Goal: Task Accomplishment & Management: Complete application form

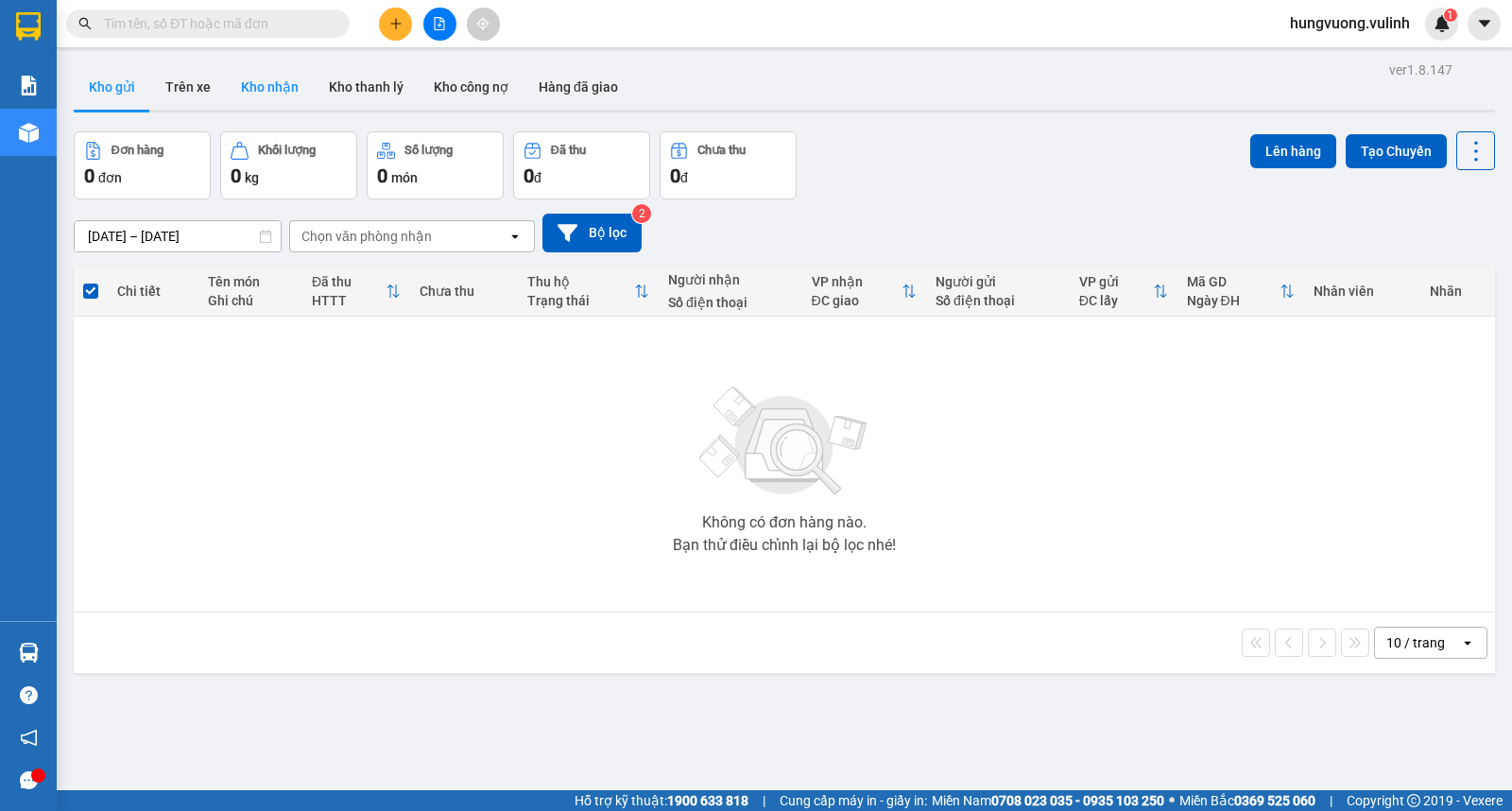
click at [260, 96] on button "Kho nhận" at bounding box center [269, 86] width 87 height 45
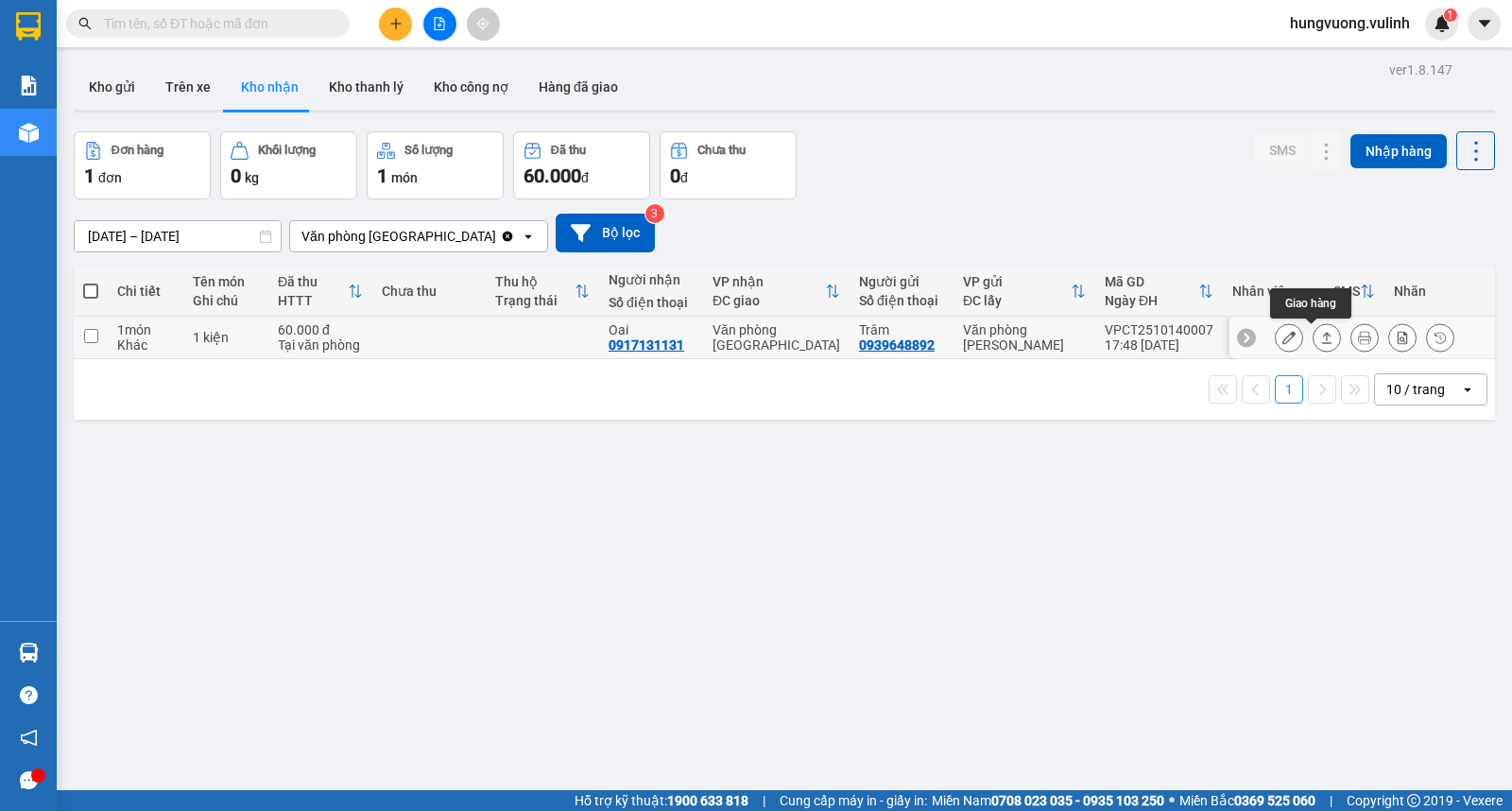
click at [1314, 335] on button at bounding box center [1327, 337] width 27 height 33
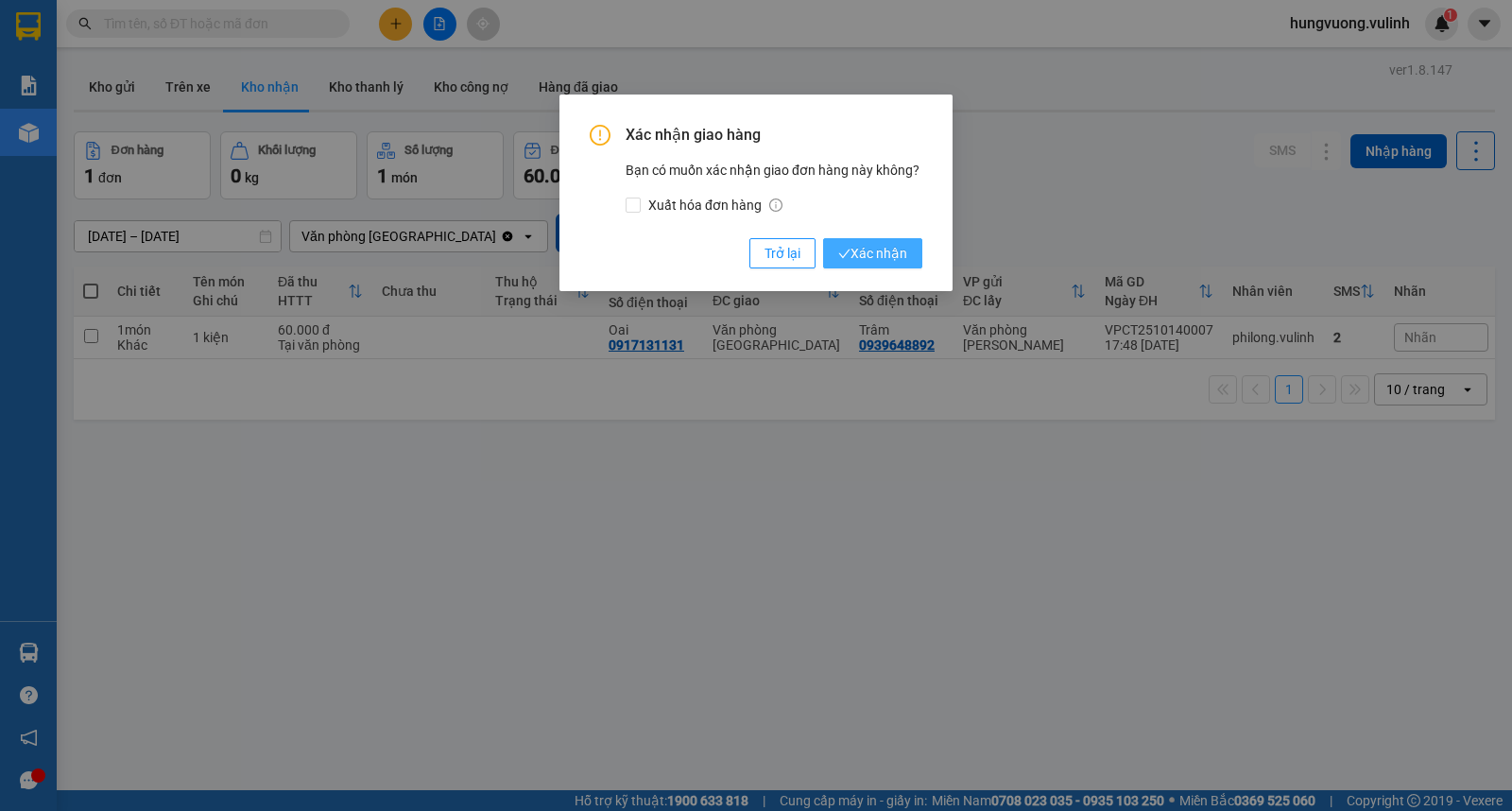
click at [873, 244] on span "Xác nhận" at bounding box center [873, 254] width 69 height 21
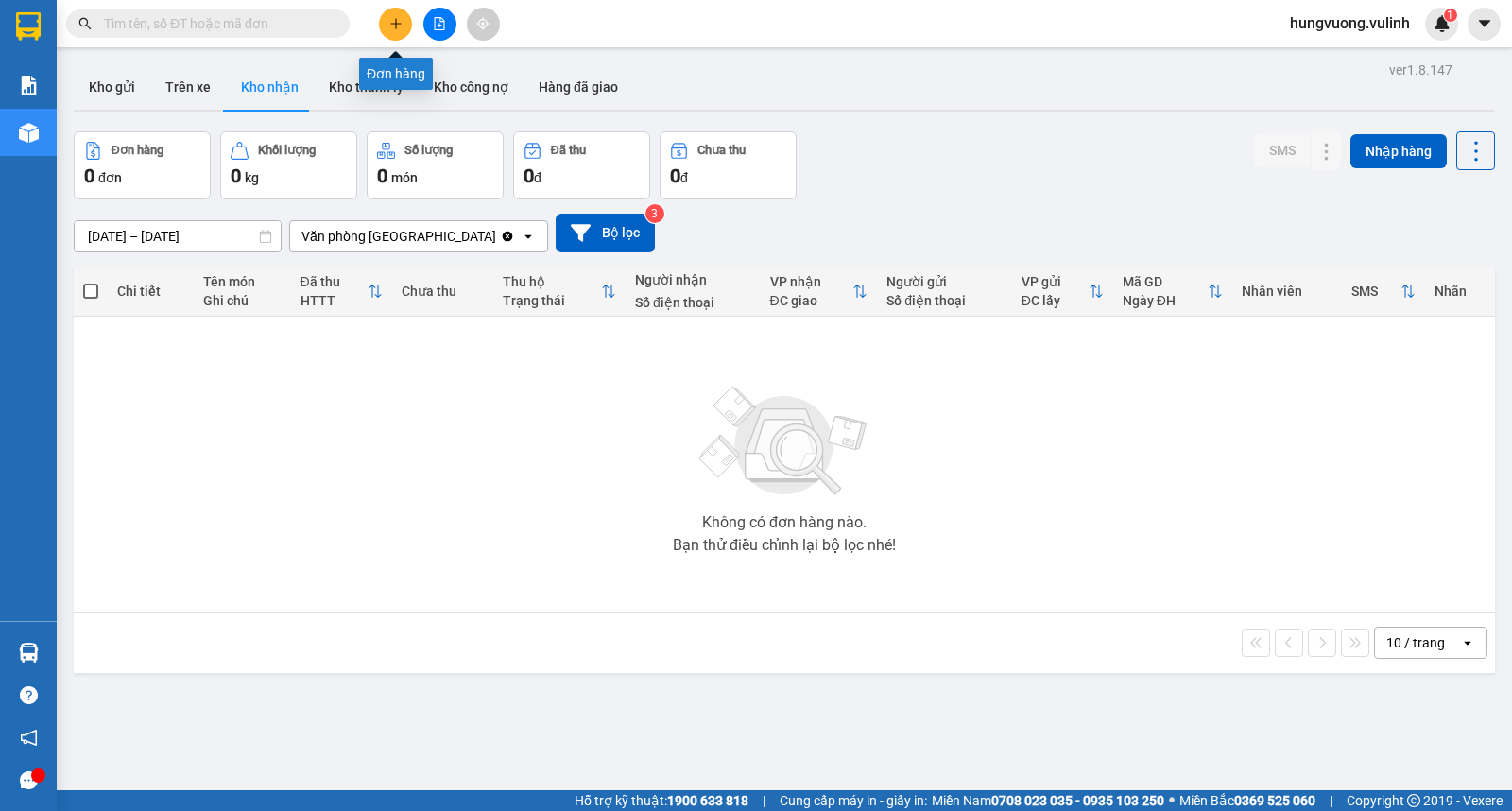
click at [389, 29] on icon "plus" at bounding box center [396, 24] width 13 height 13
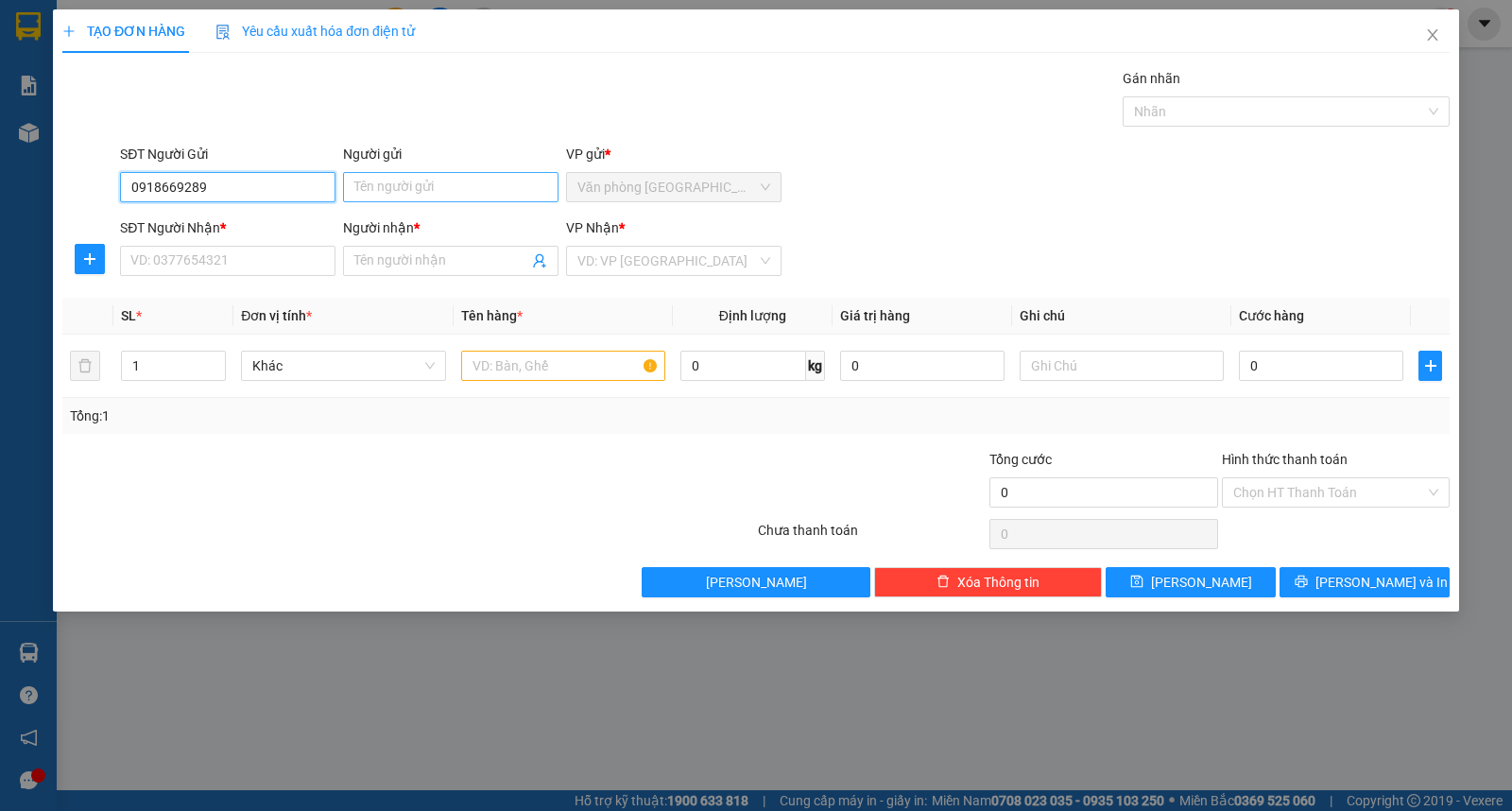
type input "0918669289"
click at [359, 191] on input "Người gửi" at bounding box center [451, 186] width 215 height 30
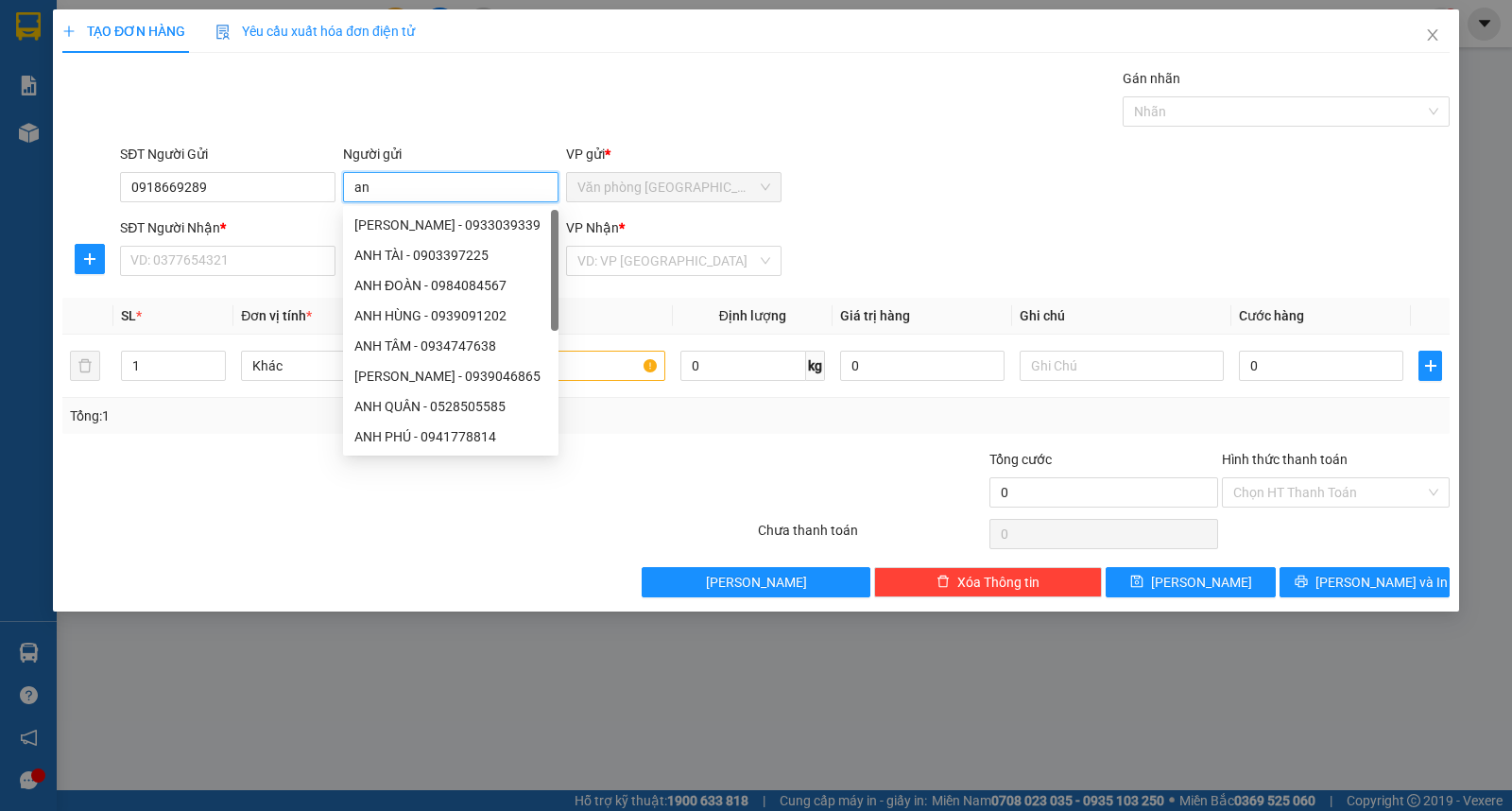
type input "a"
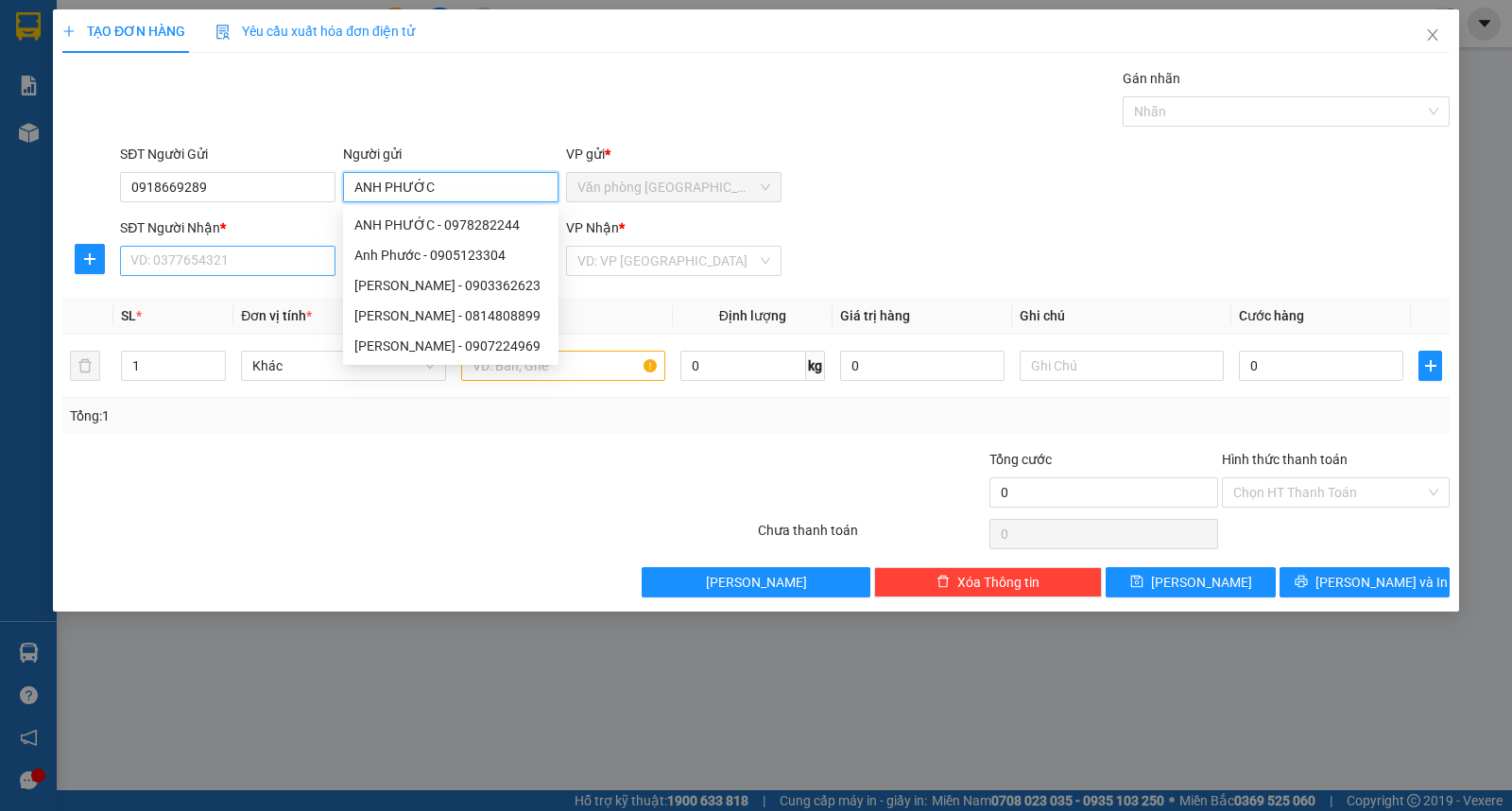
type input "ANH PHƯỚC"
click at [290, 254] on input "SĐT Người Nhận *" at bounding box center [228, 260] width 215 height 30
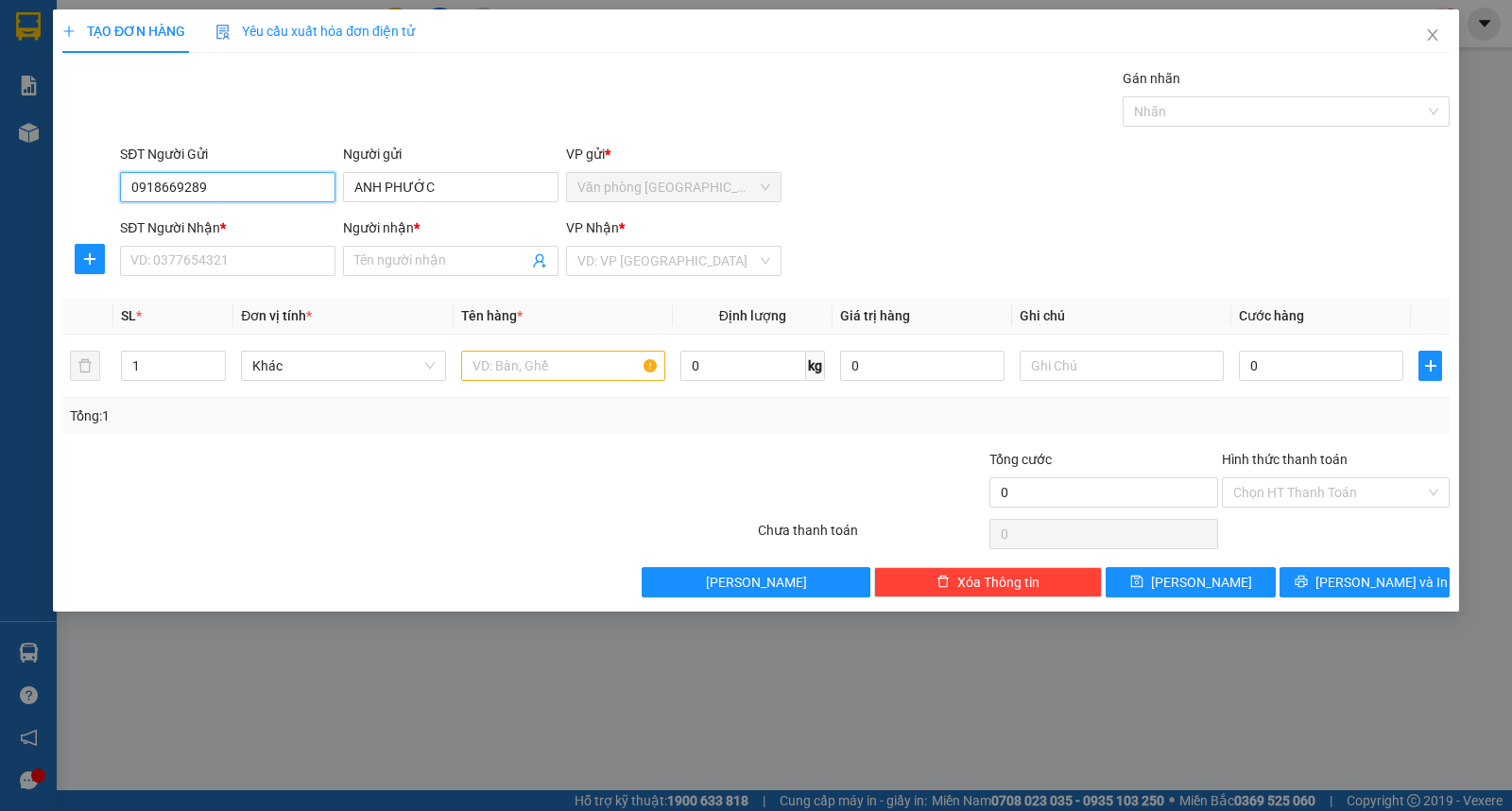
drag, startPoint x: 209, startPoint y: 189, endPoint x: 92, endPoint y: 172, distance: 118.2
click at [92, 172] on div "SĐT Người Gửi 0918669289 0918669289 Người gửi ANH PHƯỚC VP gửi * Văn phòng [GEO…" at bounding box center [756, 176] width 1391 height 66
click at [200, 262] on input "SĐT Người Nhận *" at bounding box center [228, 260] width 215 height 30
paste input "0918669289"
type input "0918669289"
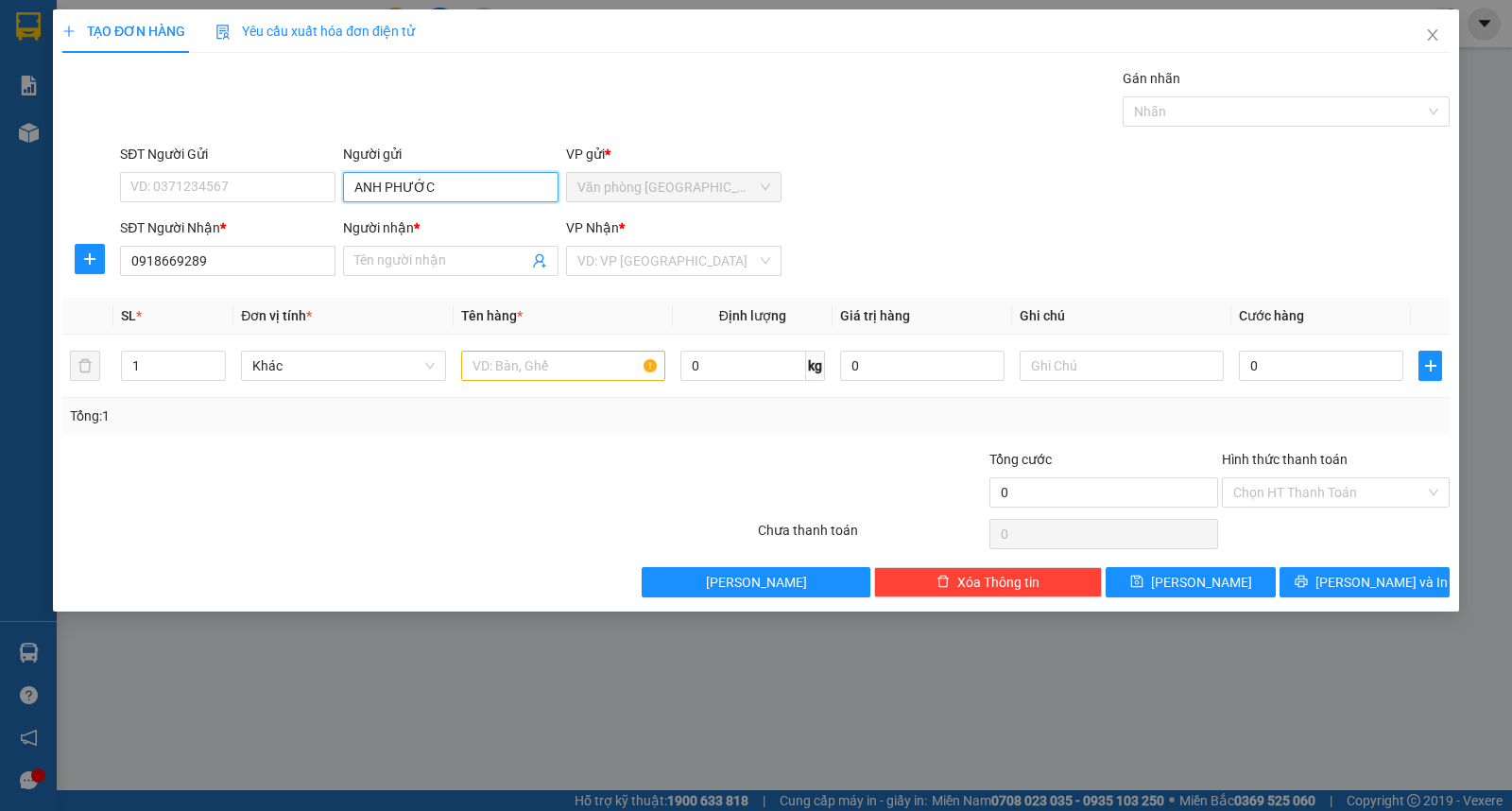
drag, startPoint x: 403, startPoint y: 184, endPoint x: 379, endPoint y: 176, distance: 25.3
click at [347, 177] on input "ANH PHƯỚC" at bounding box center [451, 186] width 215 height 30
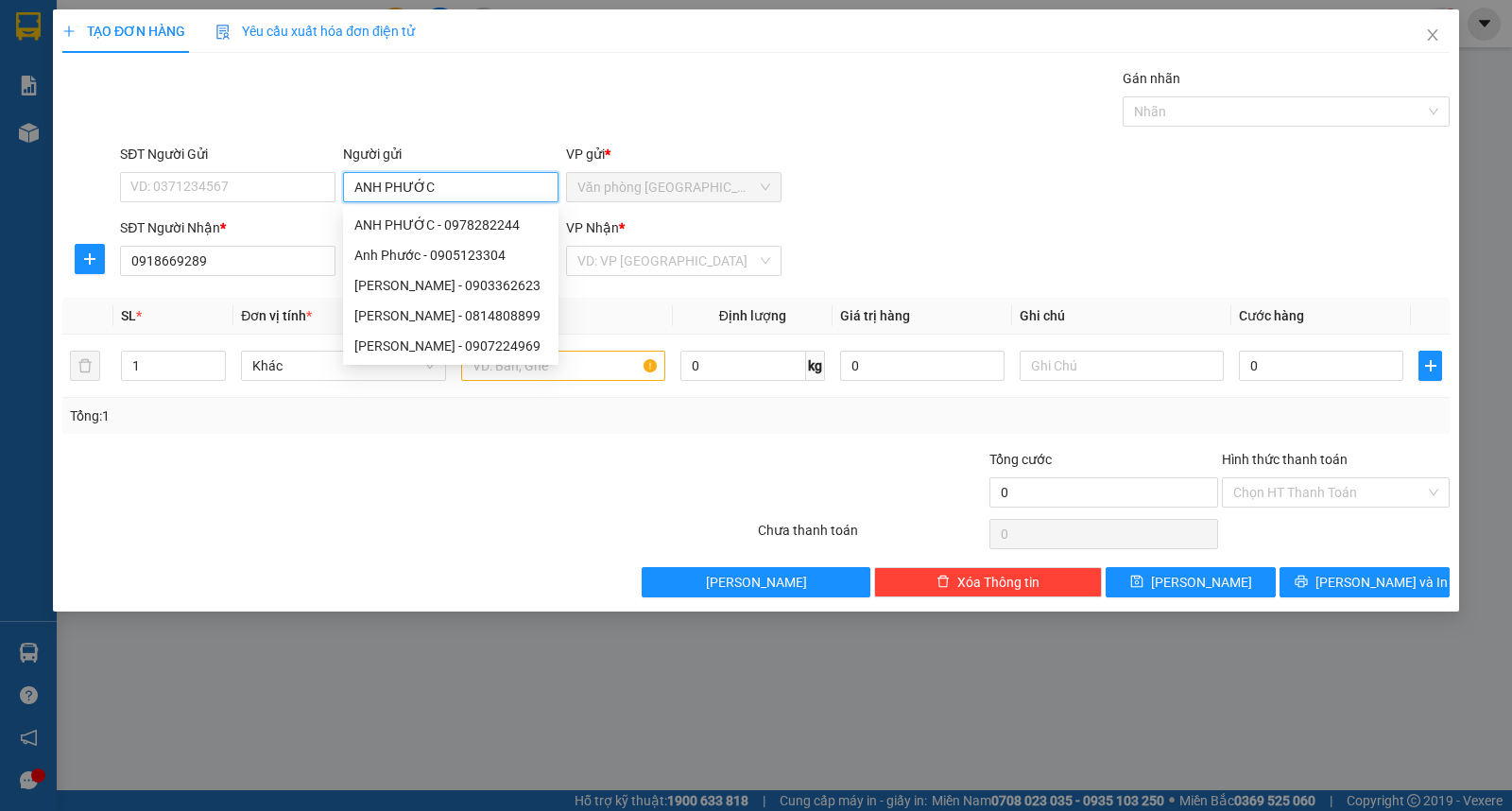
drag, startPoint x: 445, startPoint y: 180, endPoint x: 335, endPoint y: 183, distance: 110.0
click at [335, 183] on div "SĐT Người Gửi VD: 0371234567 Người gửi ANH PHƯỚC VP gửi * Văn phòng [GEOGRAPHIC…" at bounding box center [784, 176] width 1337 height 66
click at [310, 294] on div "Transit Pickup Surcharge Ids Transit Deliver Surcharge Ids Transit Deliver Surc…" at bounding box center [756, 332] width 1388 height 529
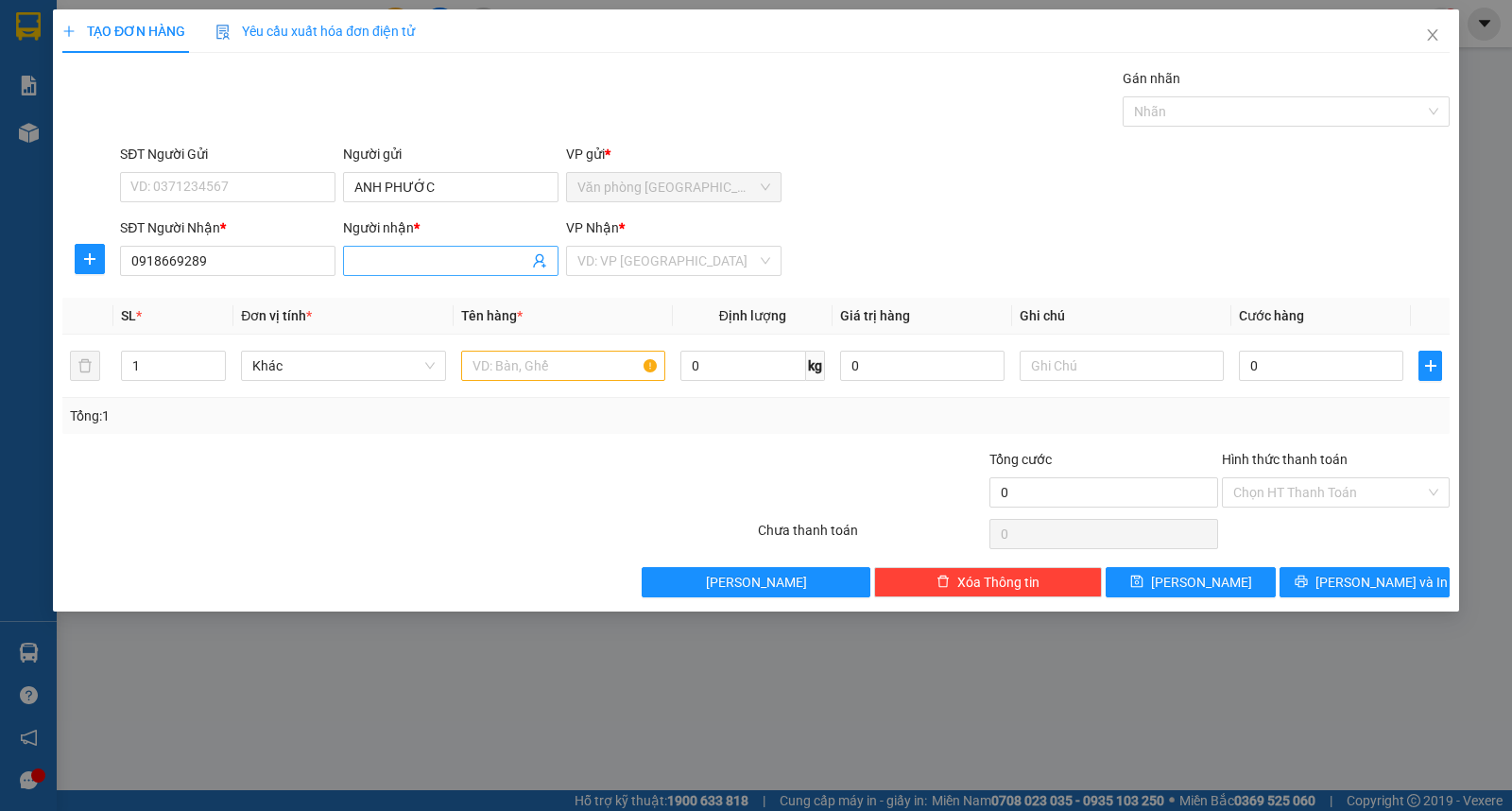
click at [432, 257] on input "Người nhận *" at bounding box center [441, 261] width 174 height 21
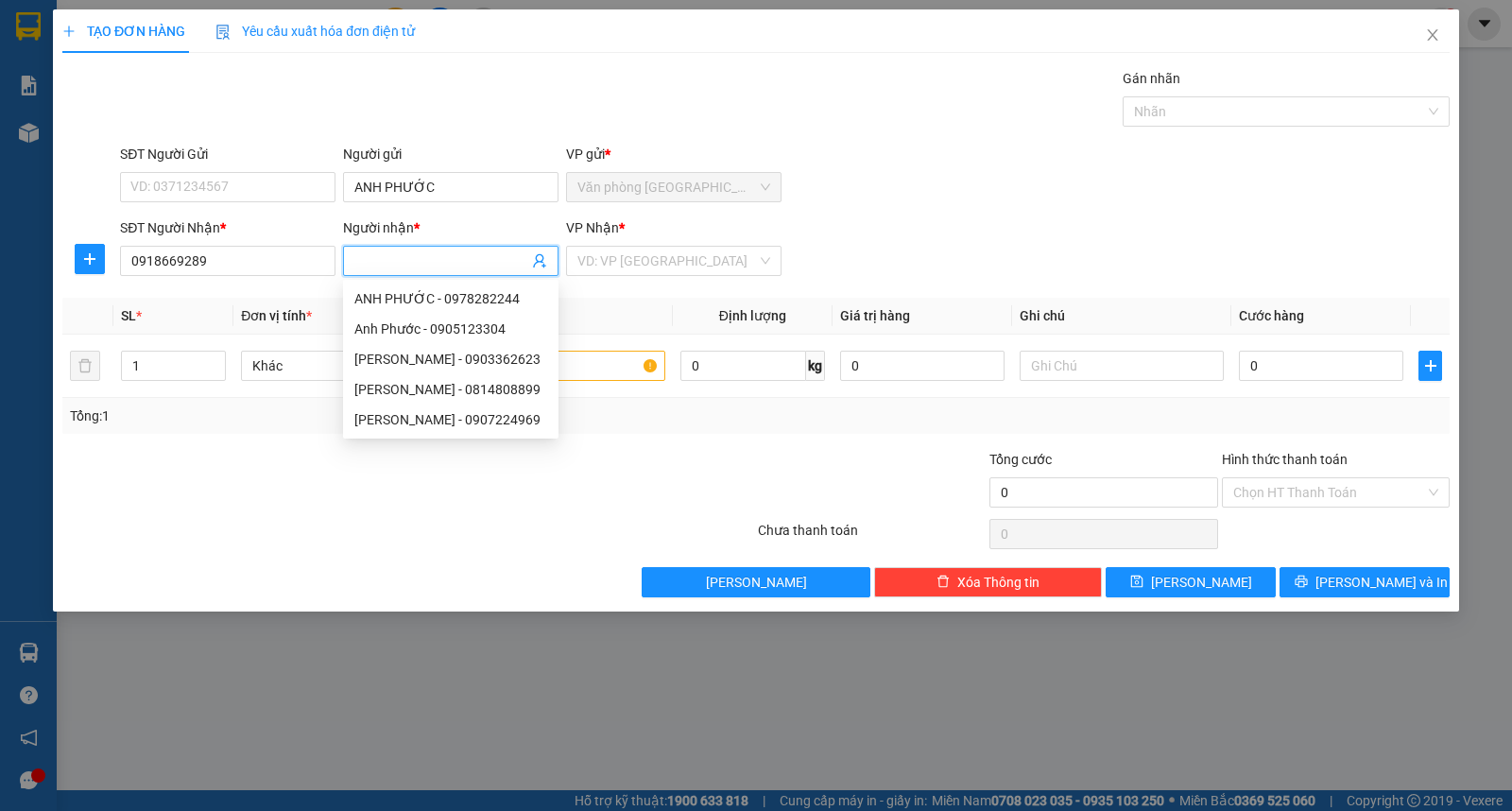
paste input "ANH PHƯỚC"
type input "ANH PHƯỚC"
click at [446, 191] on input "ANH PHƯỚC" at bounding box center [451, 186] width 215 height 30
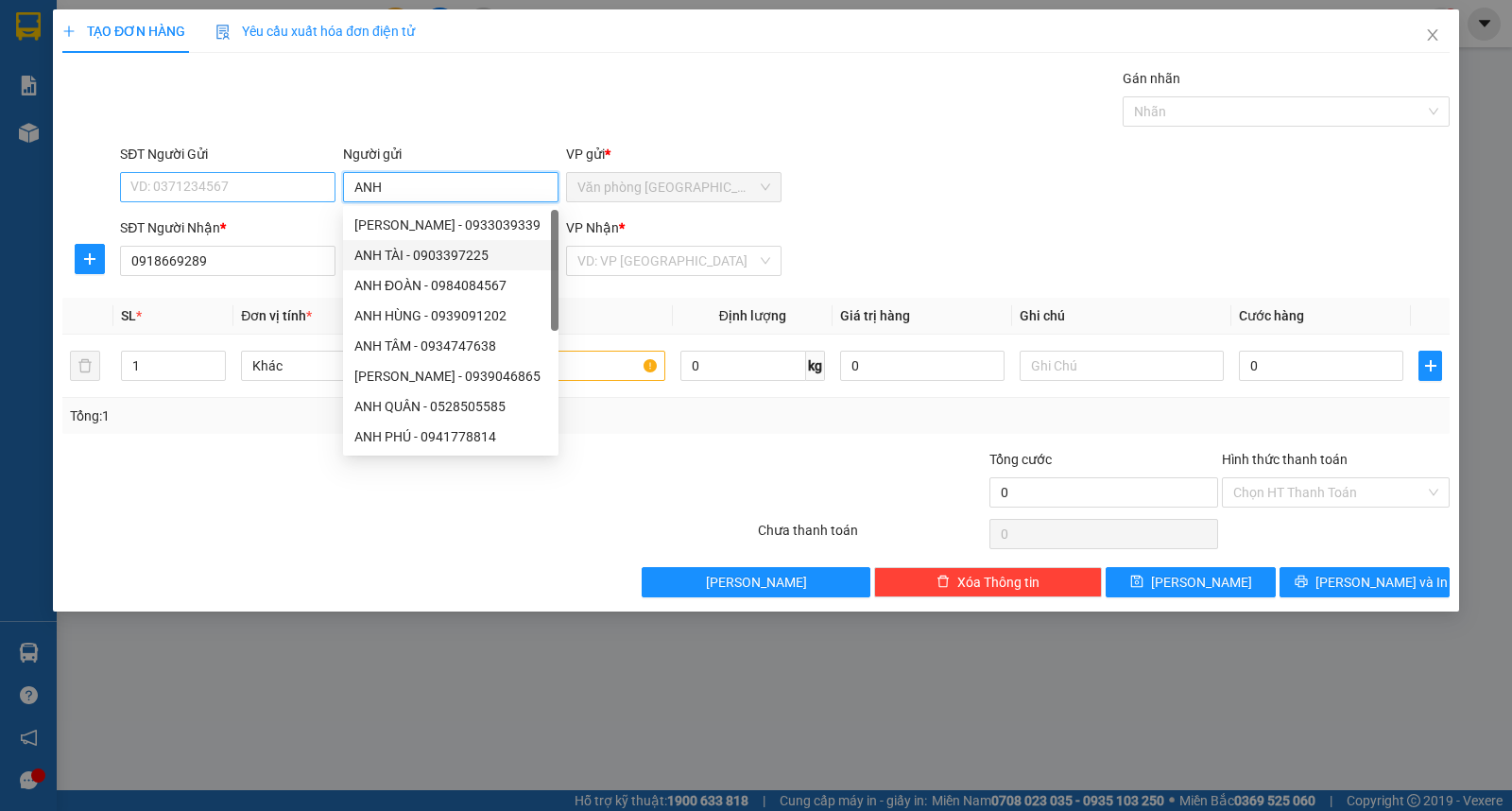
type input "ANH"
click at [261, 187] on input "SĐT Người Gửi" at bounding box center [228, 186] width 215 height 30
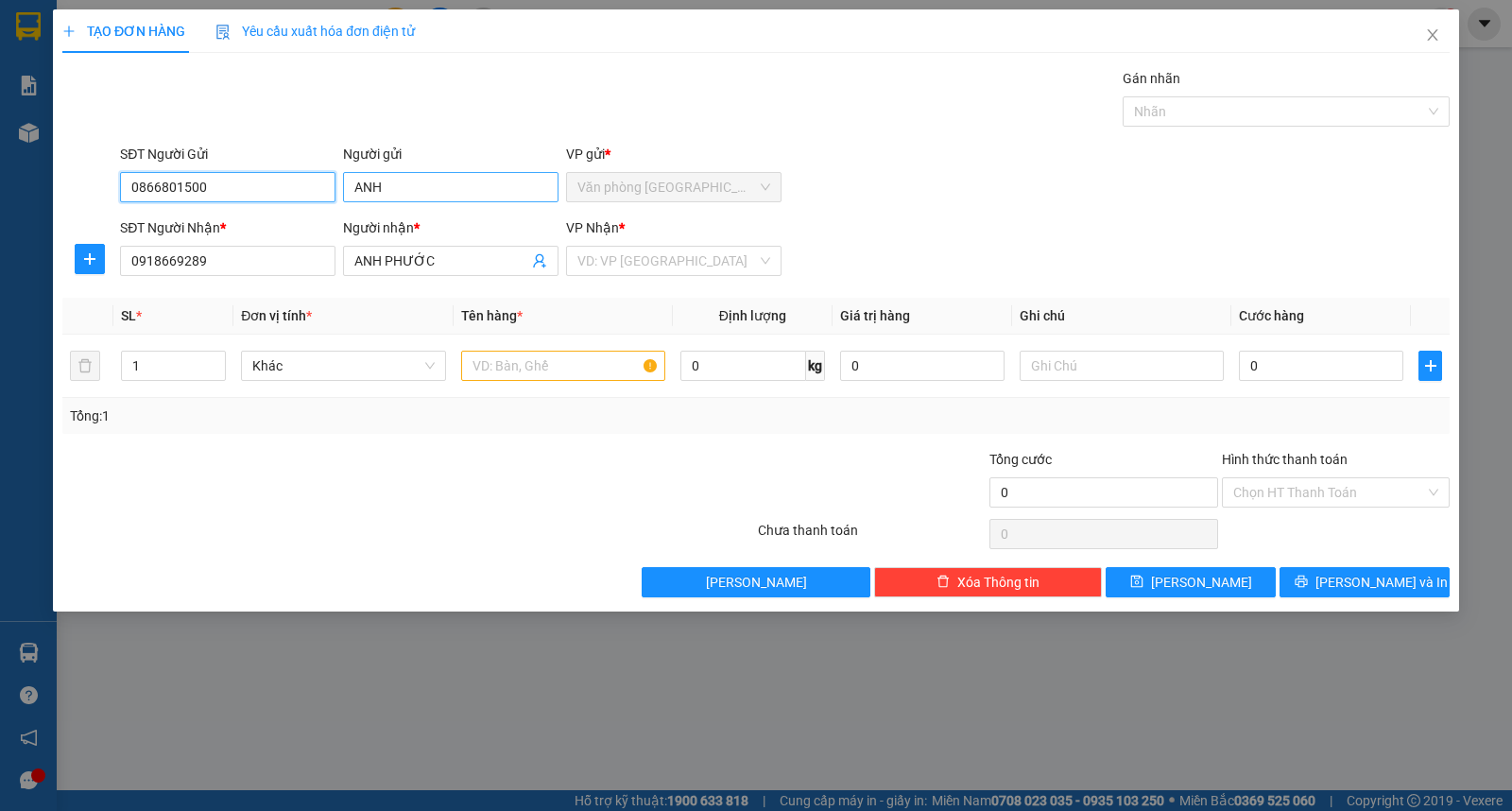
type input "0866801500"
click at [418, 195] on input "ANH" at bounding box center [451, 186] width 215 height 30
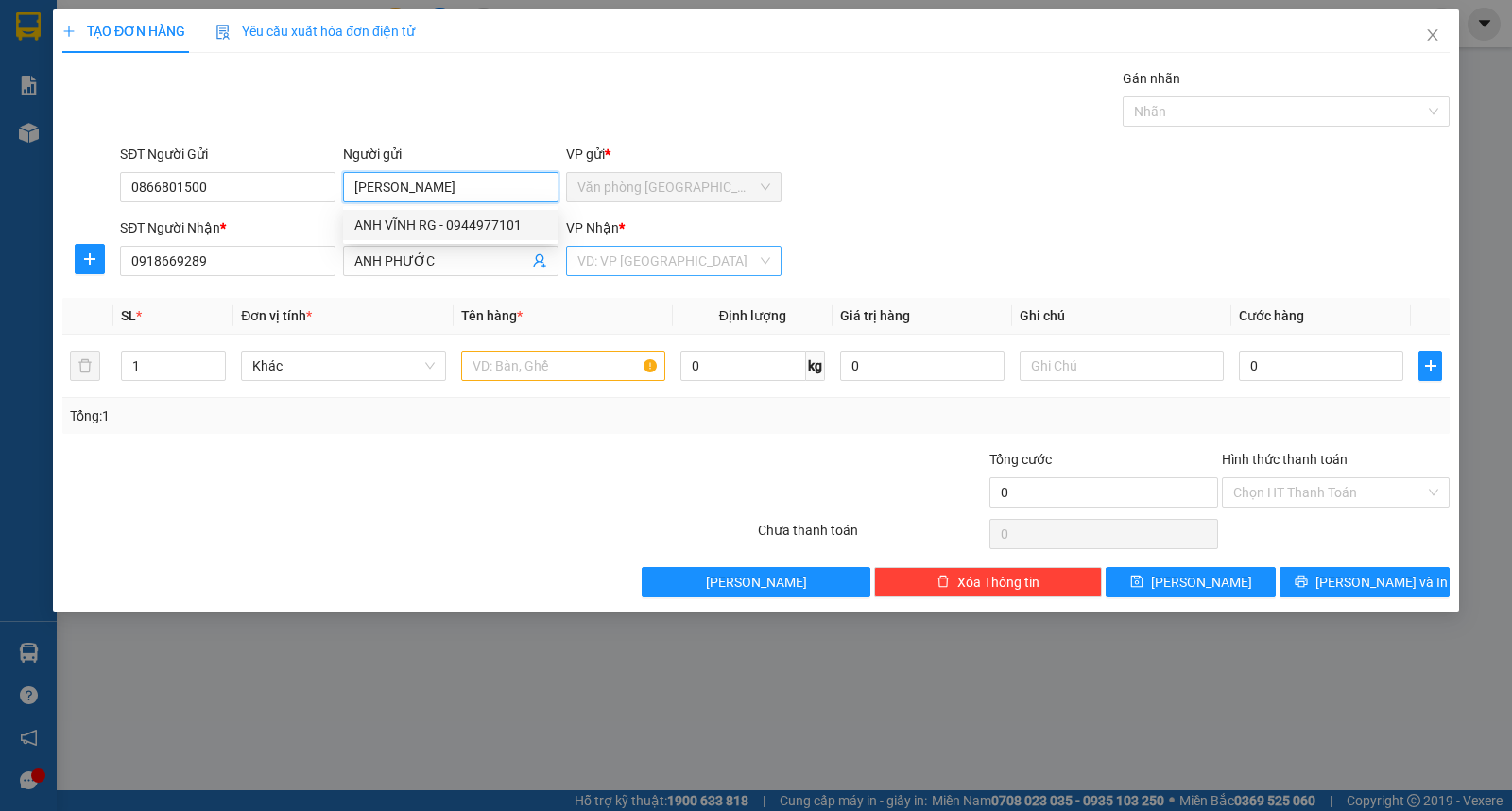
type input "[PERSON_NAME]"
click at [601, 260] on input "search" at bounding box center [667, 261] width 180 height 29
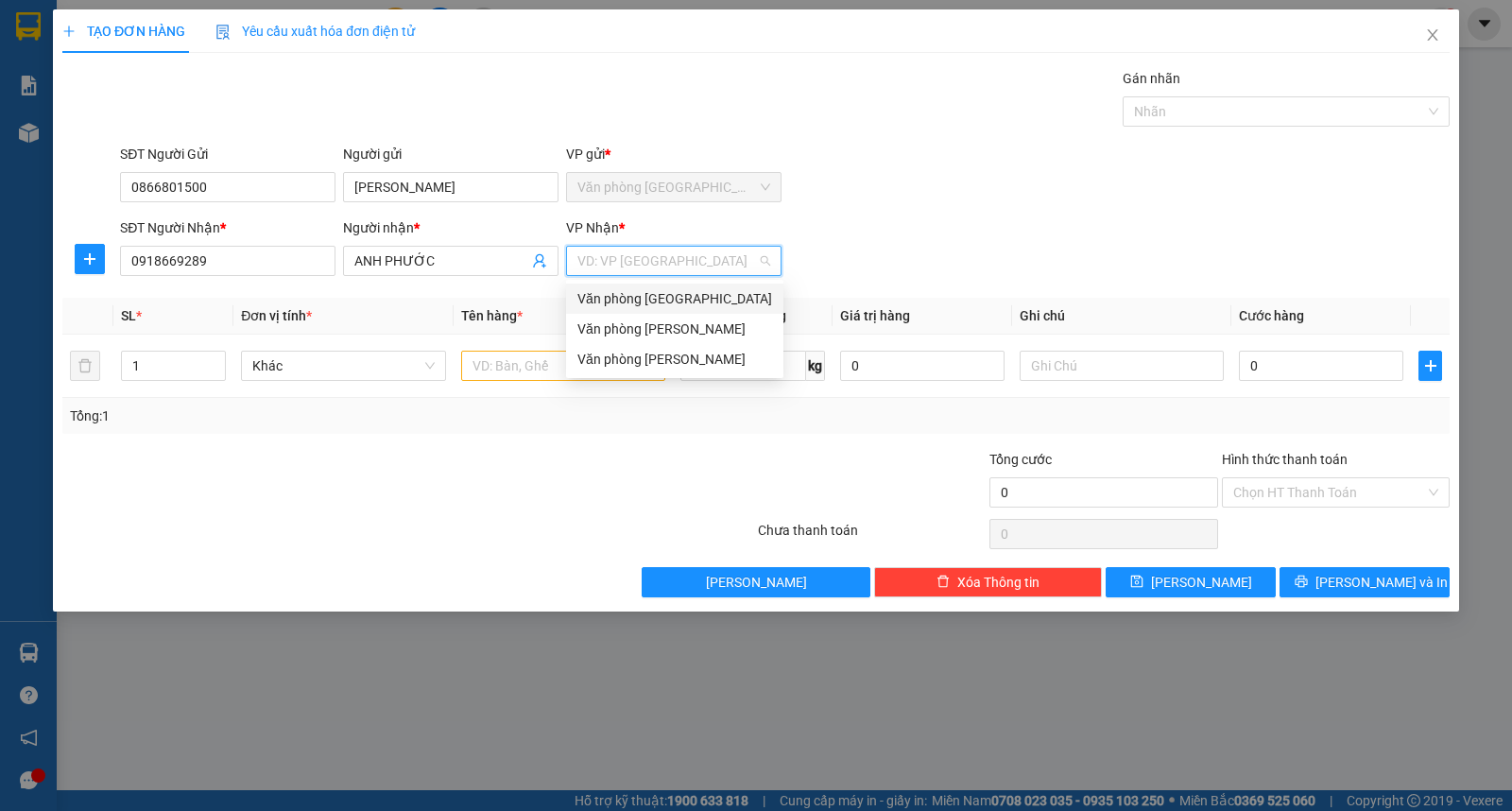
click at [704, 300] on div "Văn phòng [GEOGRAPHIC_DATA]" at bounding box center [675, 299] width 195 height 21
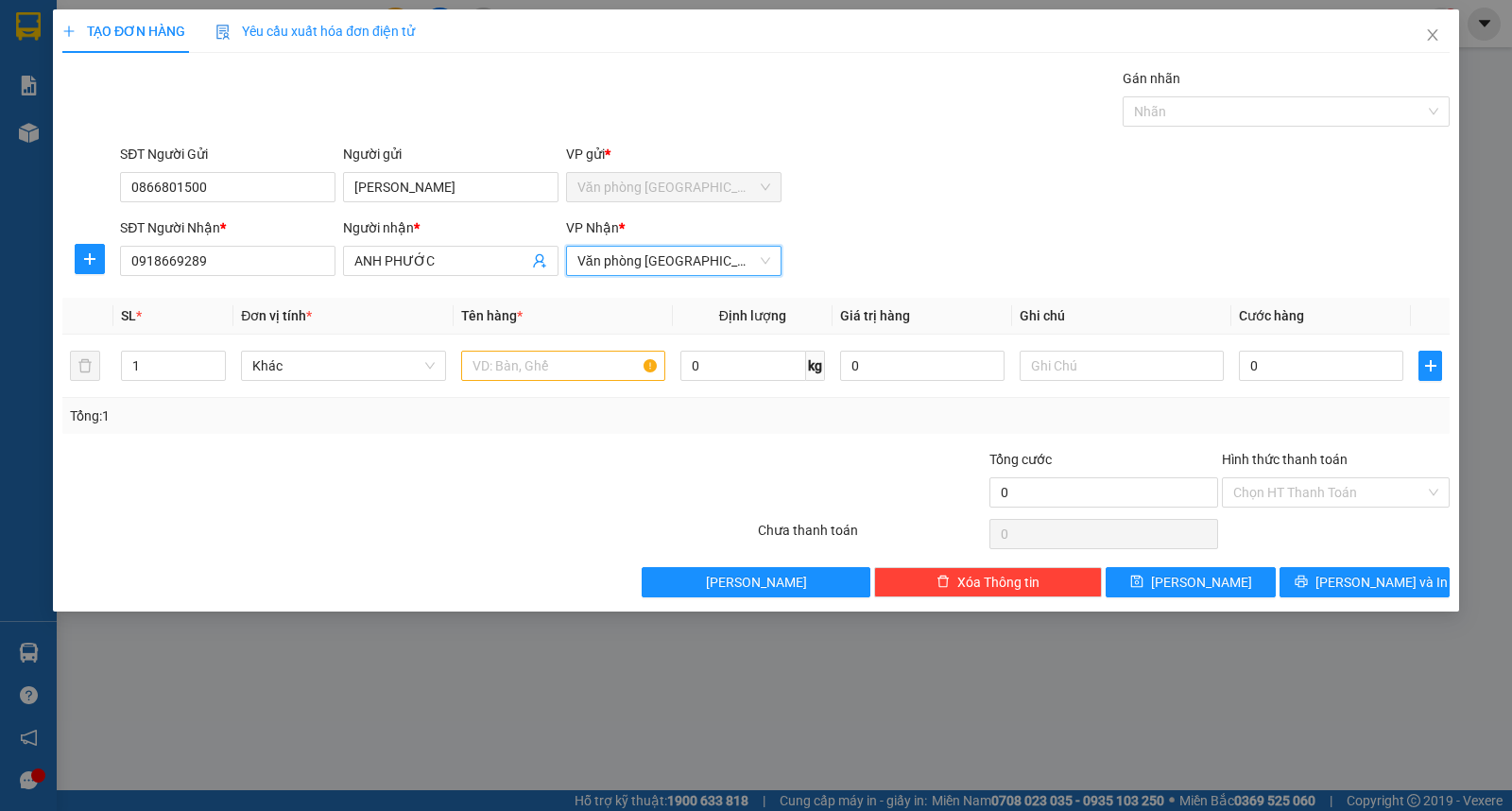
click at [704, 268] on span "Văn phòng [GEOGRAPHIC_DATA]" at bounding box center [674, 261] width 193 height 29
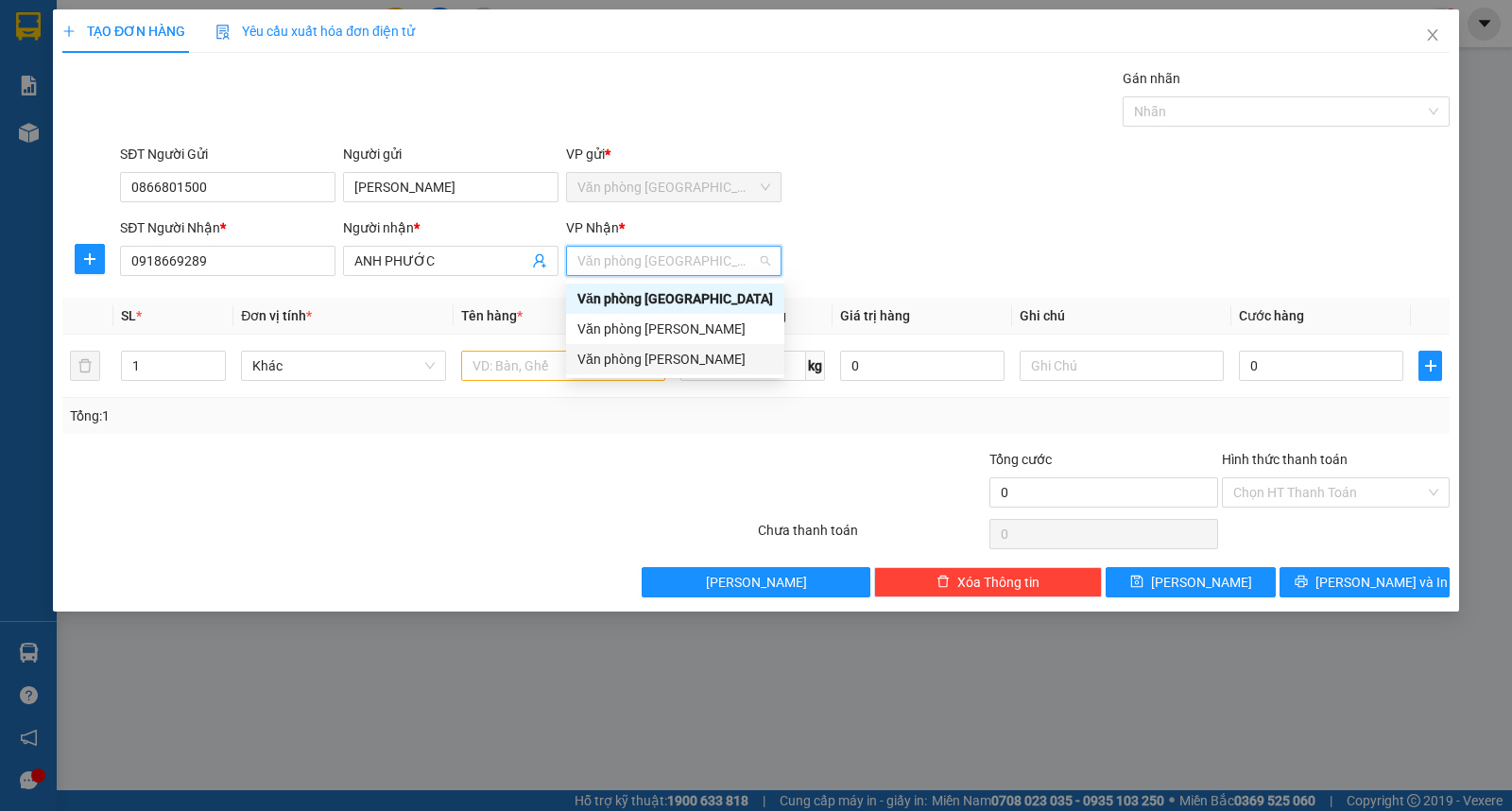
click at [645, 359] on div "Văn phòng [PERSON_NAME]" at bounding box center [676, 359] width 196 height 21
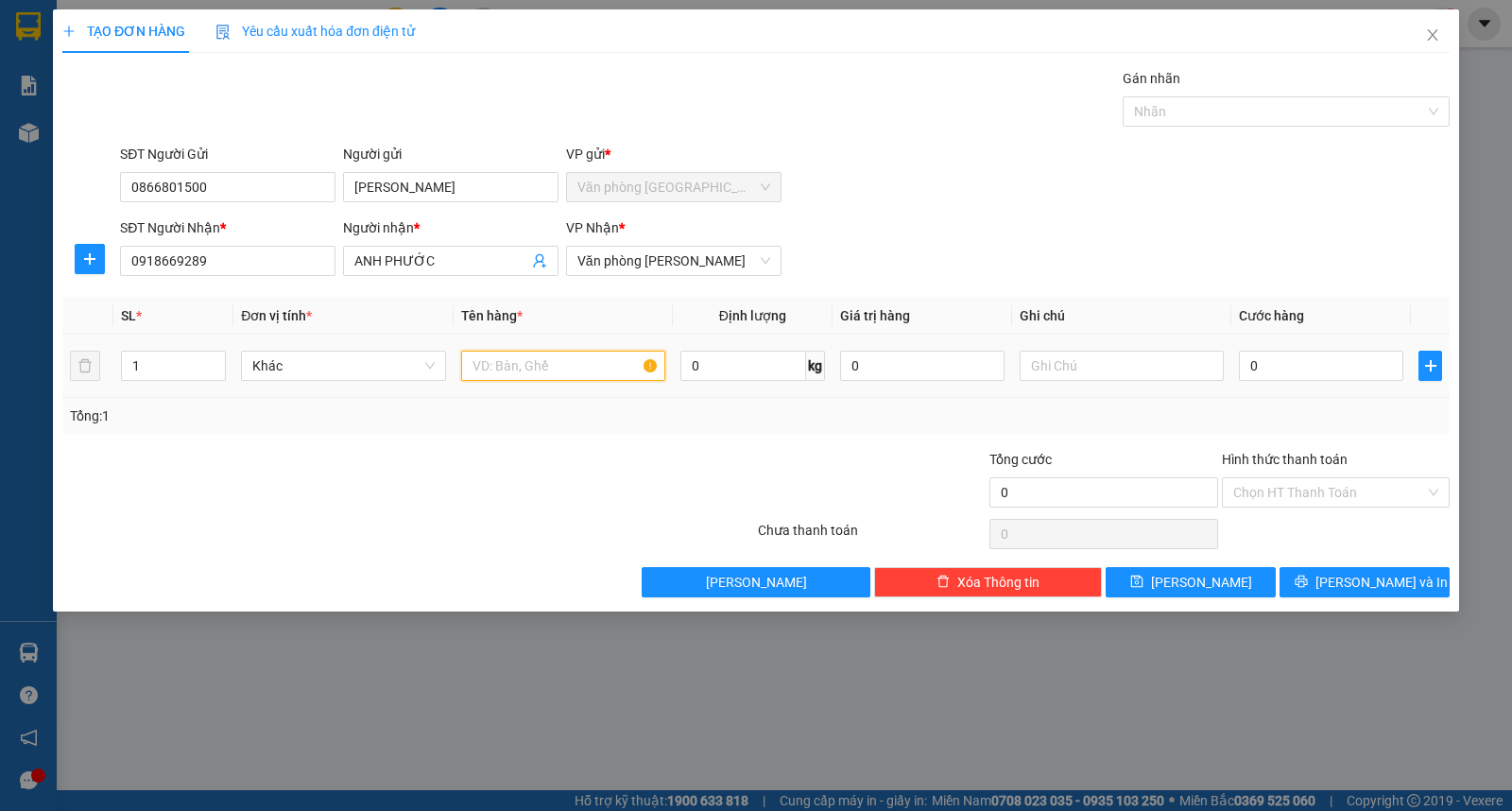
click at [570, 374] on input "text" at bounding box center [563, 365] width 204 height 30
type input "1 KIỆN KK"
type input "5"
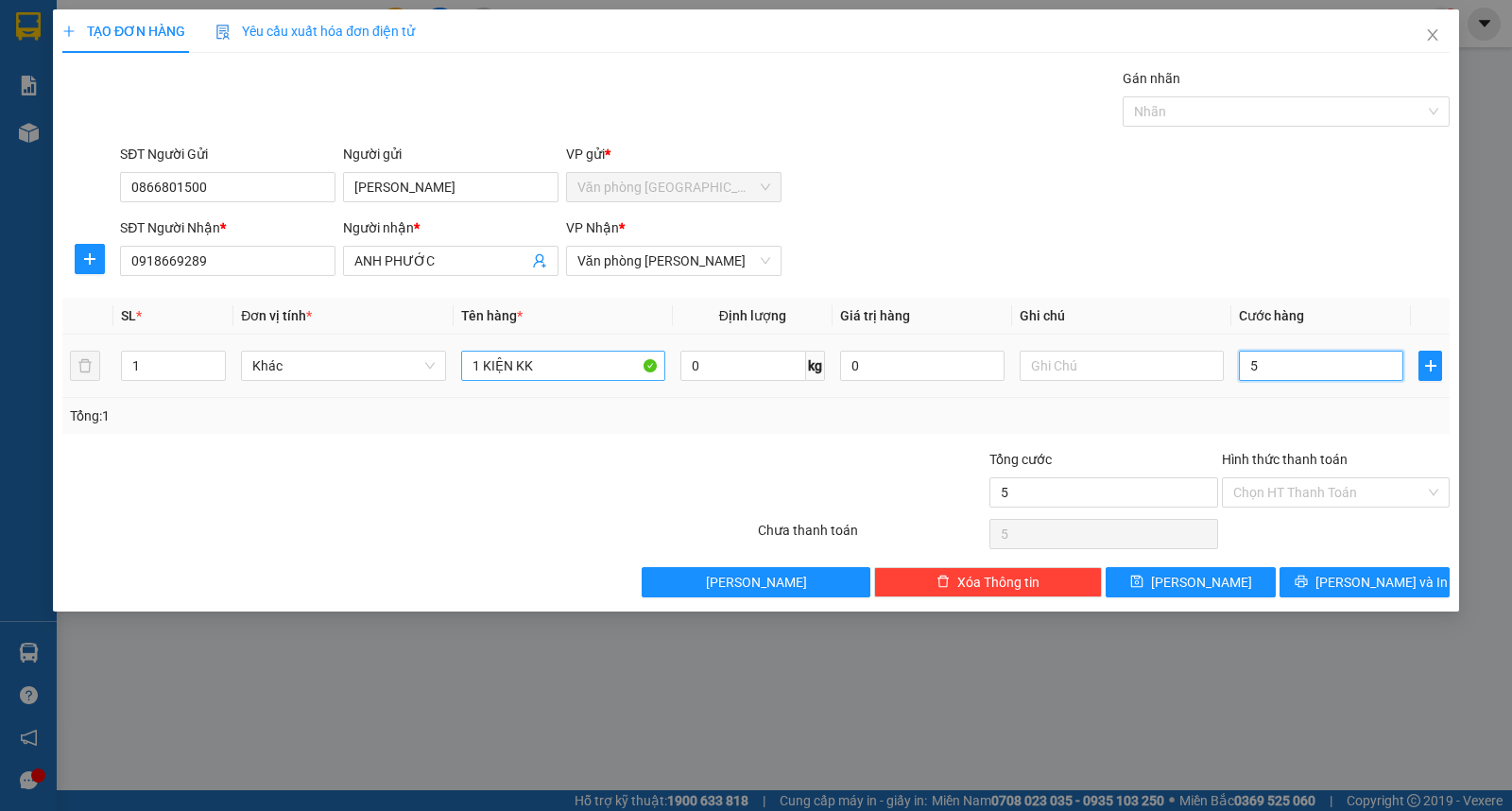
type input "50"
type input "500"
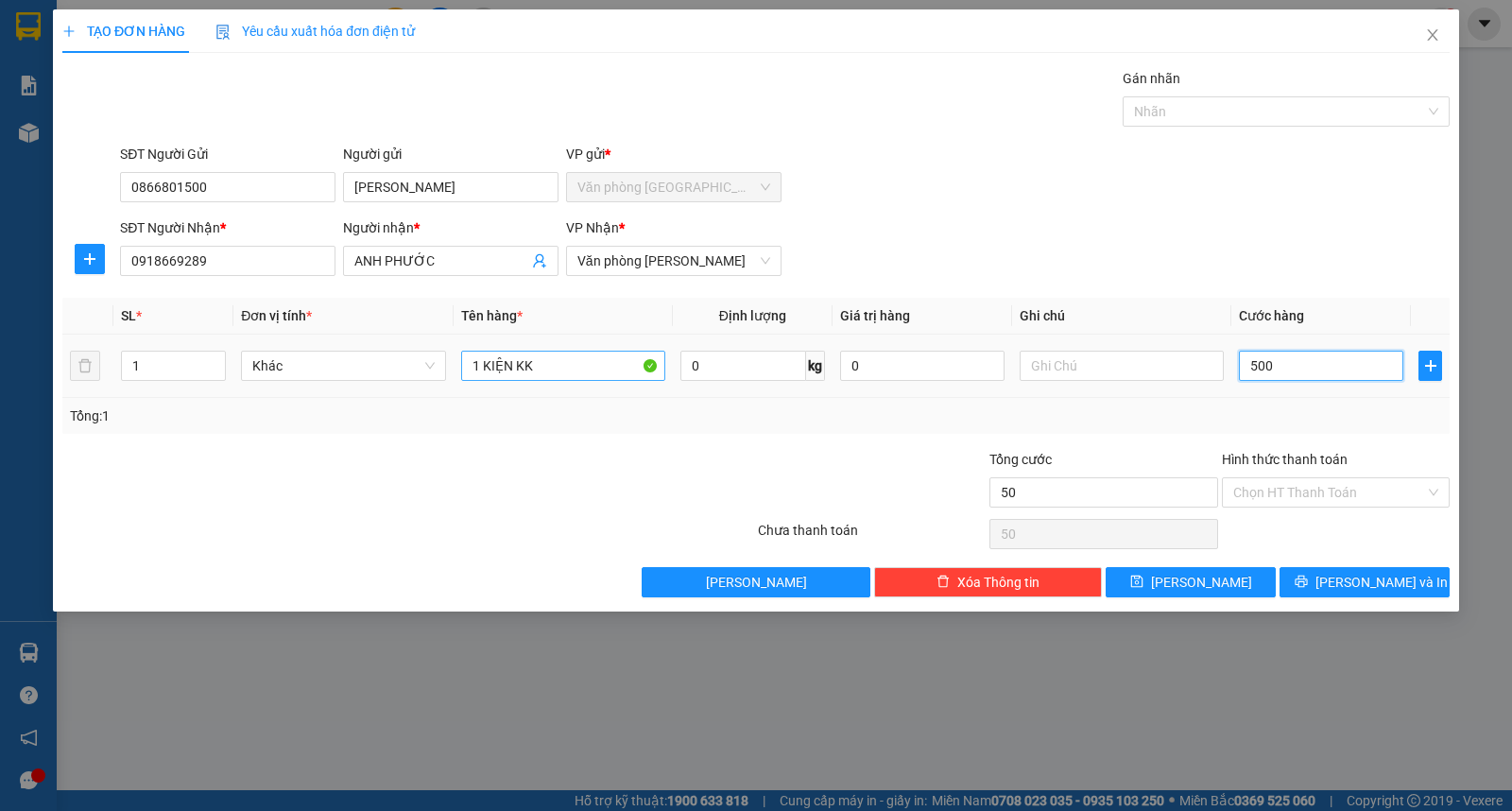
type input "500"
type input "5.000"
type input "50.000"
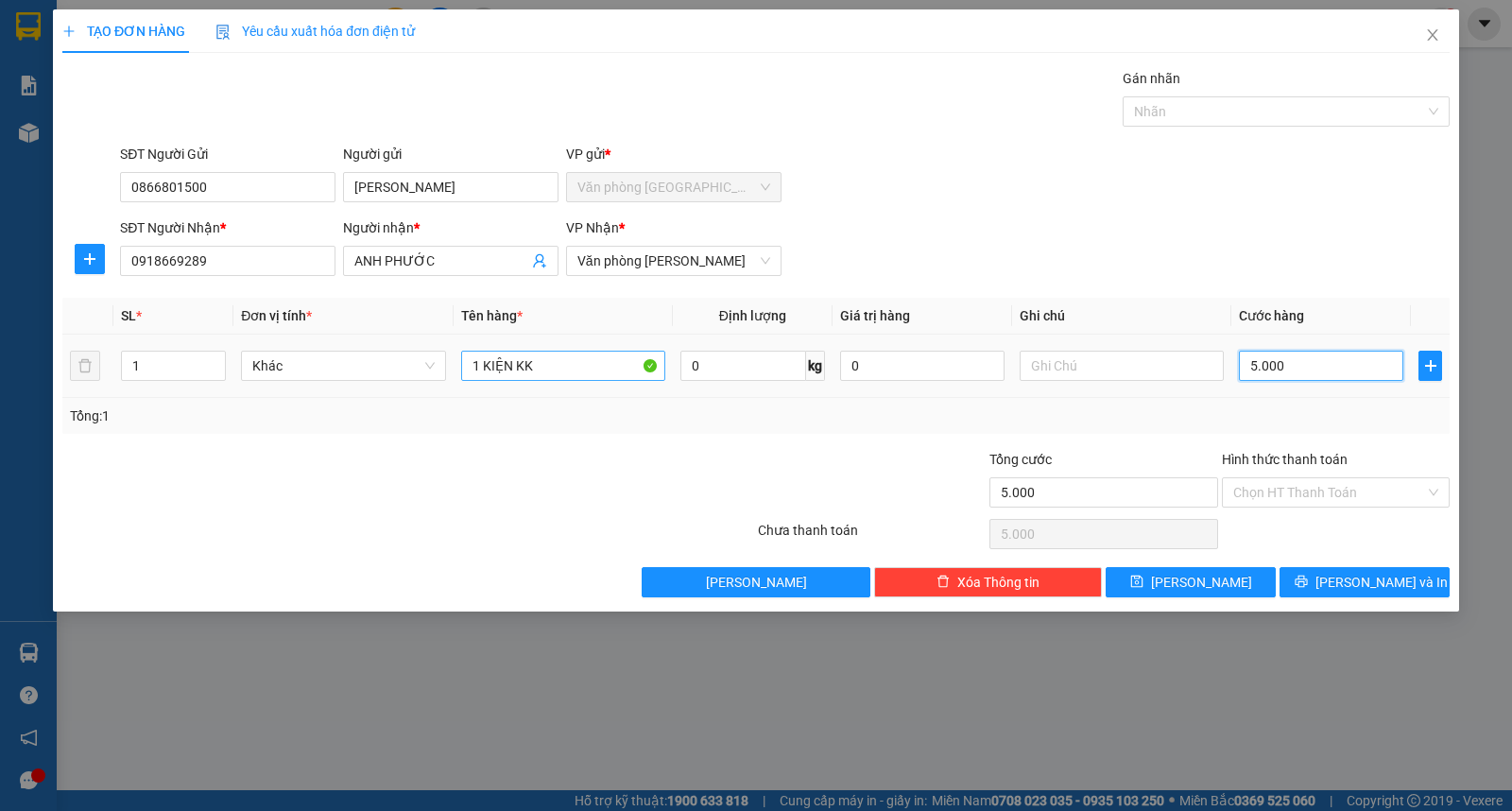
type input "50.000"
click at [1291, 495] on input "Hình thức thanh toán" at bounding box center [1329, 493] width 192 height 29
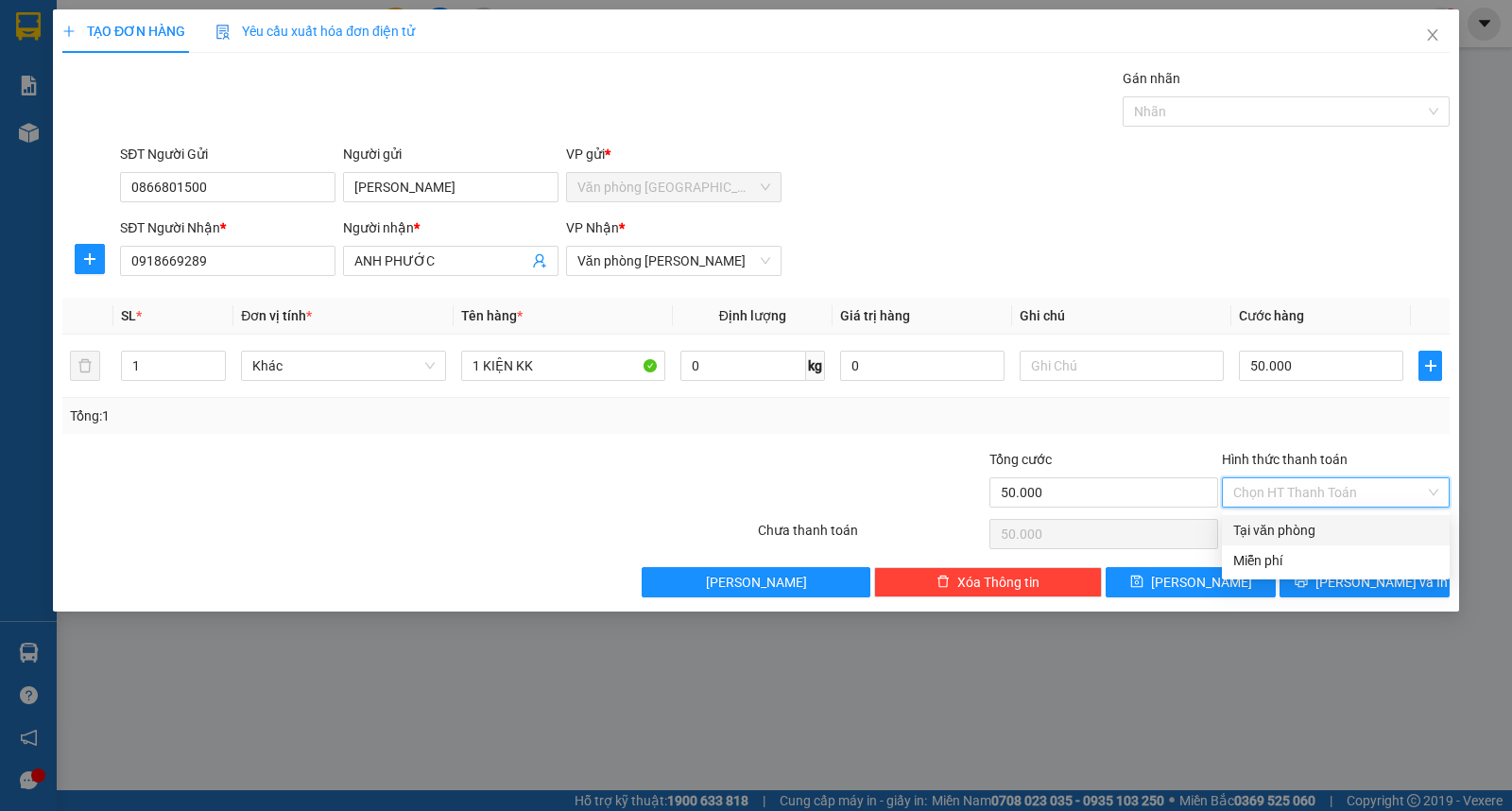
click at [1316, 525] on div "Tại văn phòng" at bounding box center [1335, 530] width 205 height 21
type input "0"
click at [1272, 521] on div "Tại văn phòng" at bounding box center [1335, 530] width 205 height 21
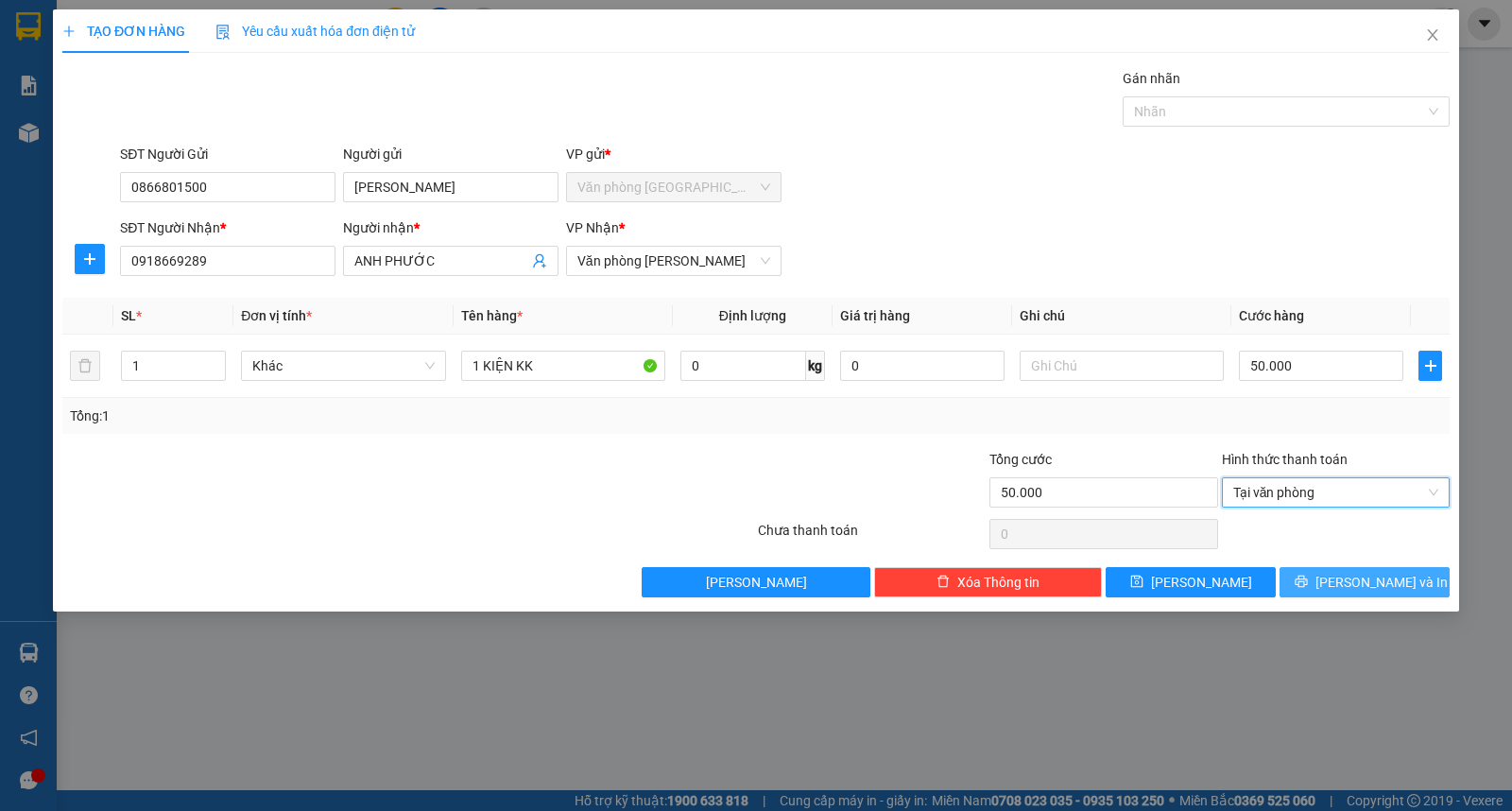
click at [1374, 581] on span "[PERSON_NAME] và In" at bounding box center [1382, 582] width 133 height 21
